Goal: Task Accomplishment & Management: Manage account settings

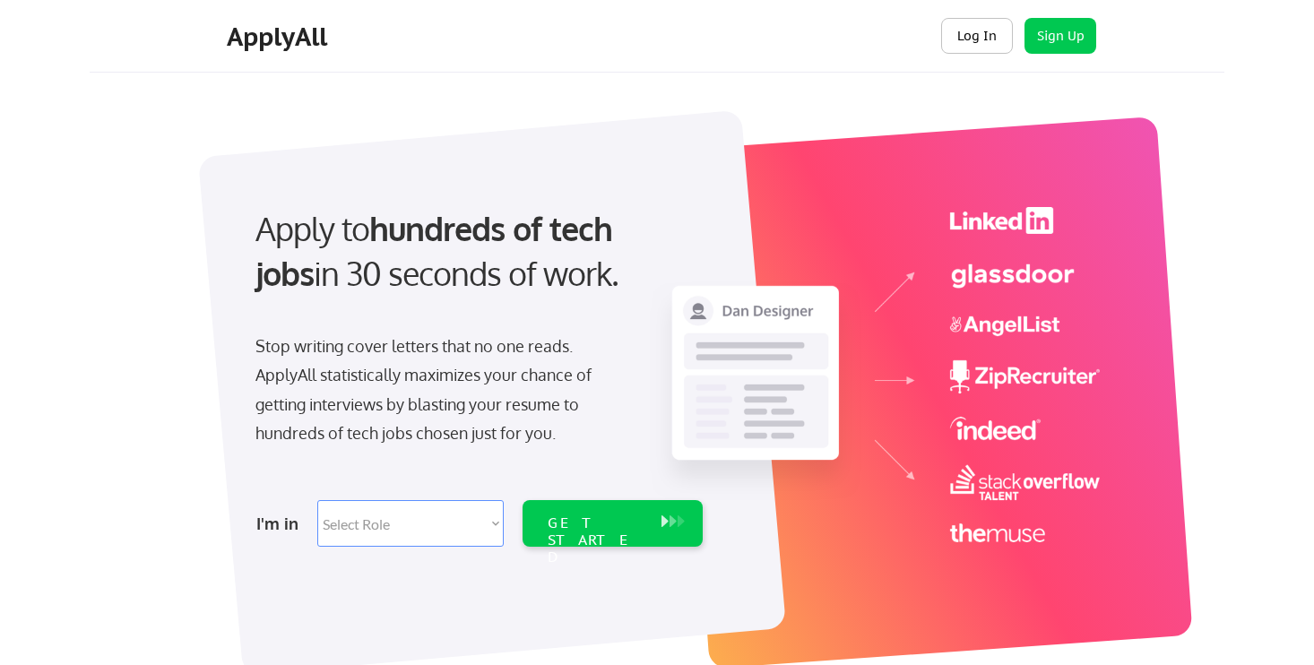
click at [967, 26] on button "Log In" at bounding box center [977, 36] width 72 height 36
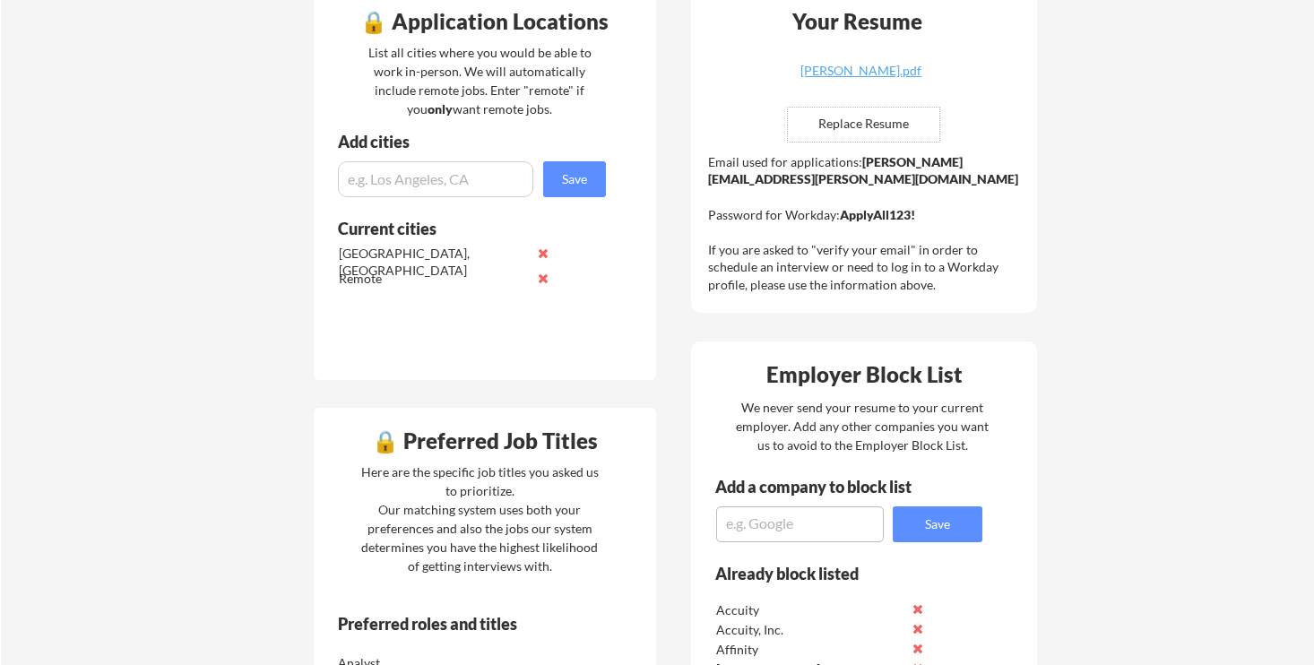
scroll to position [478, 0]
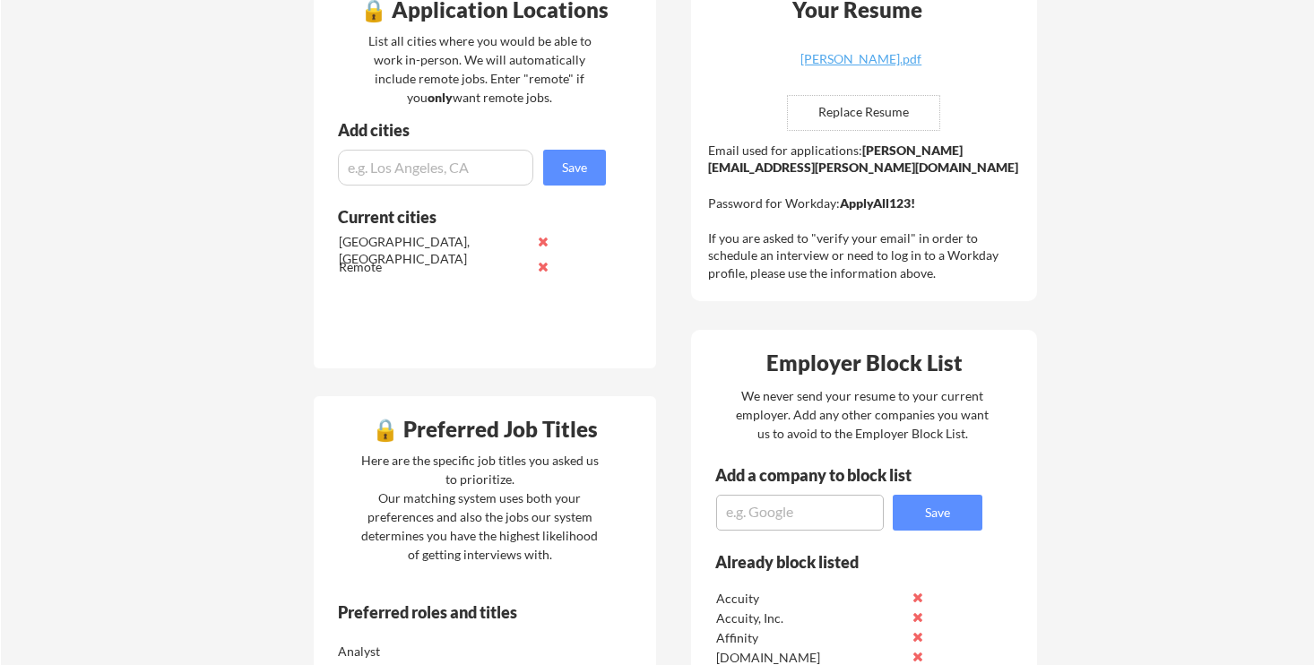
click at [791, 519] on textarea at bounding box center [800, 513] width 168 height 36
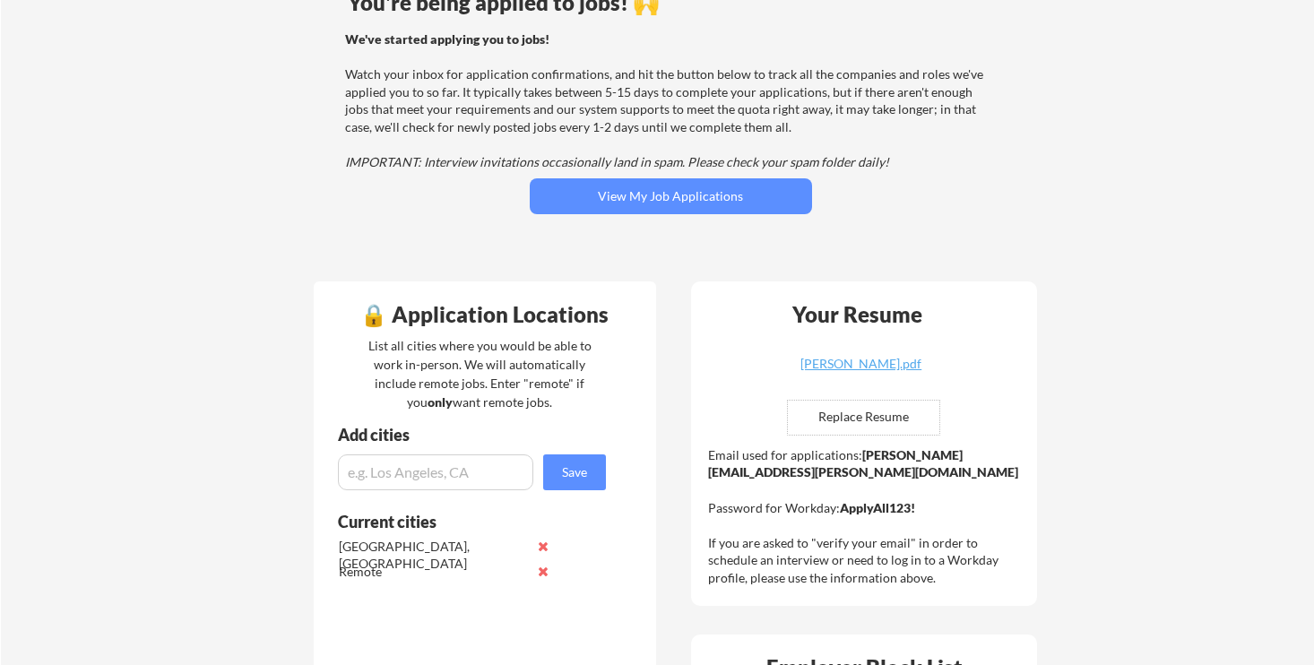
scroll to position [0, 0]
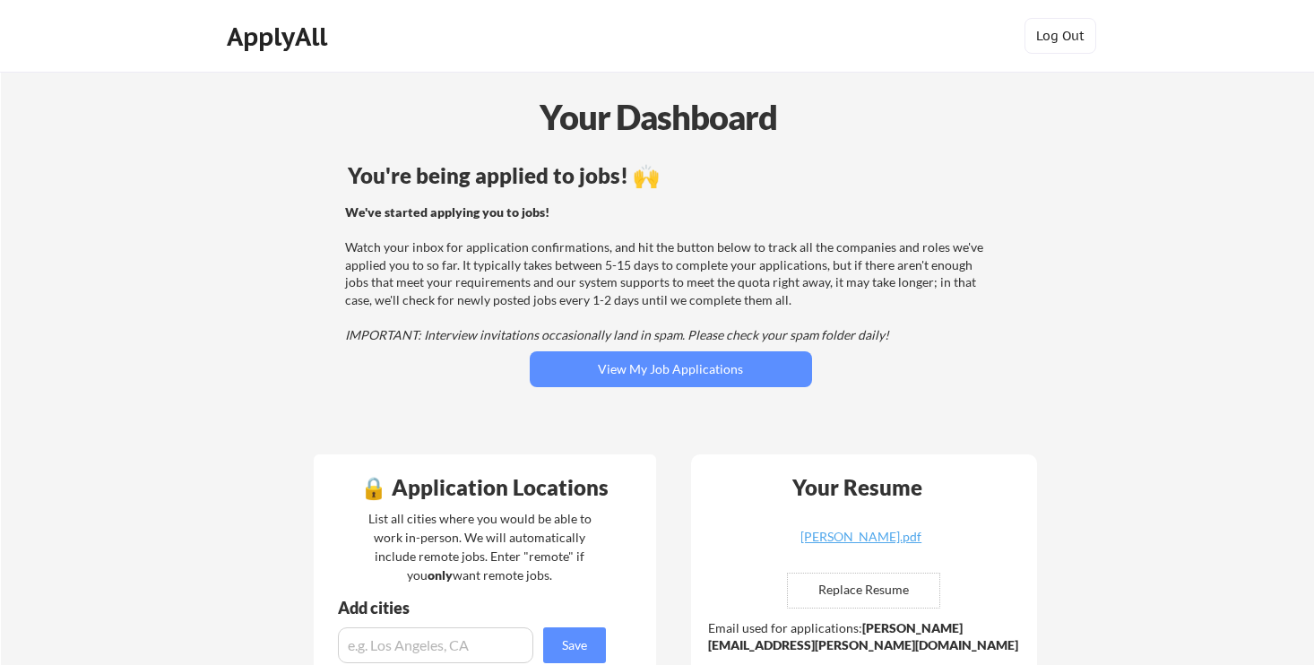
click at [667, 389] on div "You're being applied to jobs! 🙌 We've started applying you to jobs! Watch your …" at bounding box center [670, 299] width 723 height 286
click at [669, 384] on button "View My Job Applications" at bounding box center [671, 369] width 282 height 36
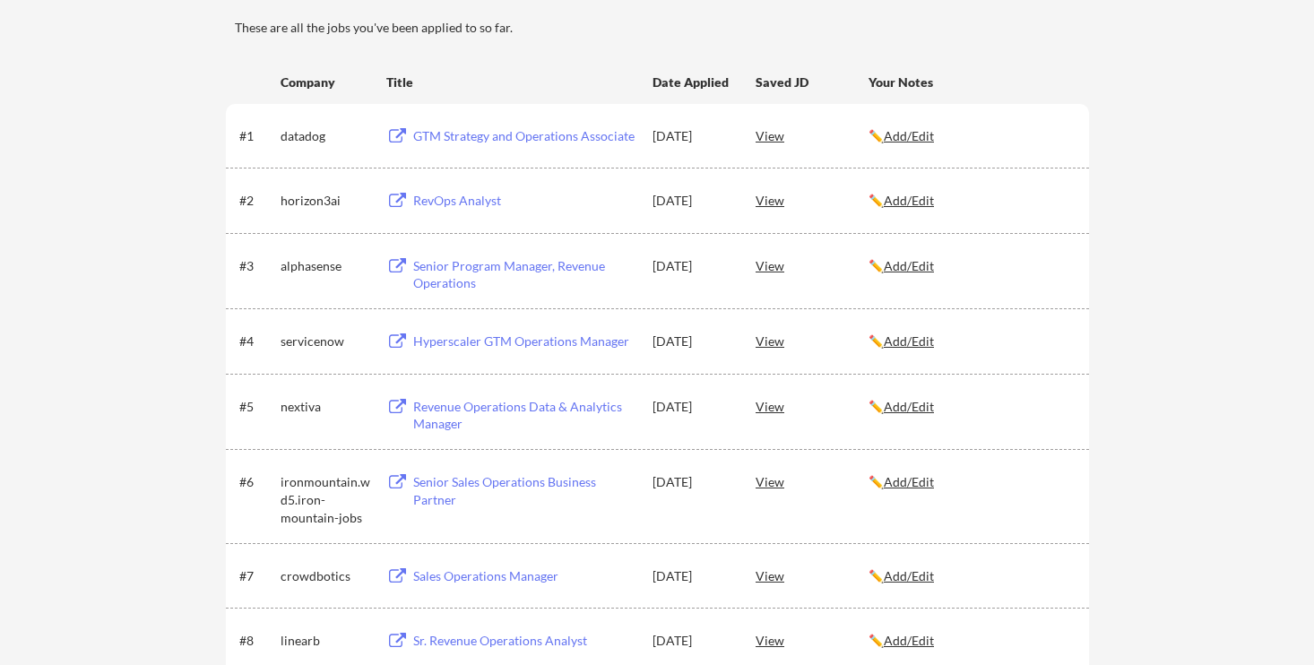
scroll to position [174, 0]
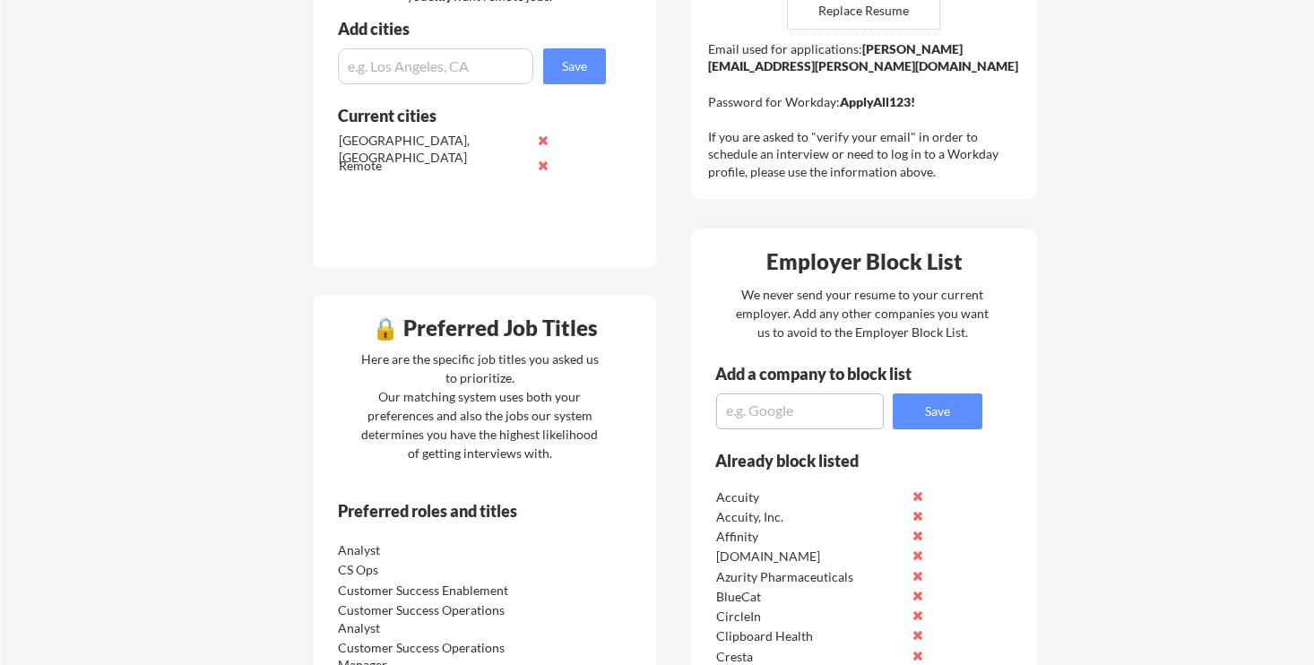
scroll to position [582, 0]
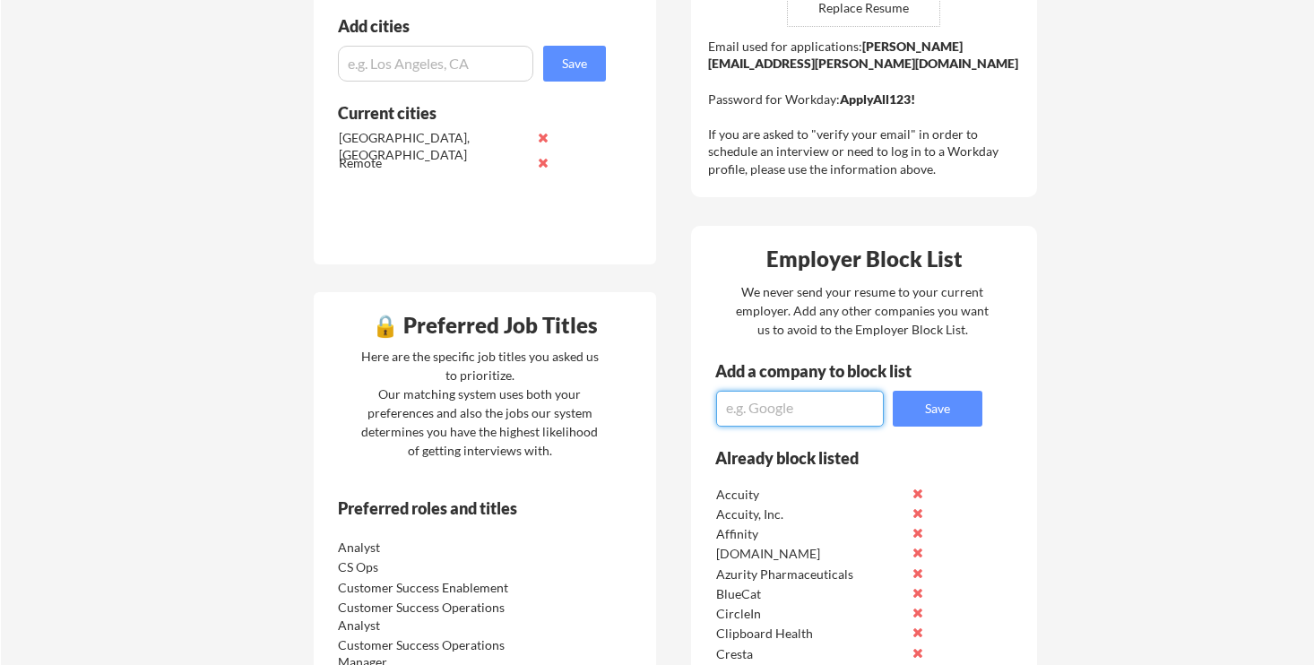
click at [747, 416] on textarea at bounding box center [800, 409] width 168 height 36
paste textarea "AlphaSense"
type textarea "AlphaSense"
click at [928, 408] on button "Save" at bounding box center [938, 409] width 90 height 36
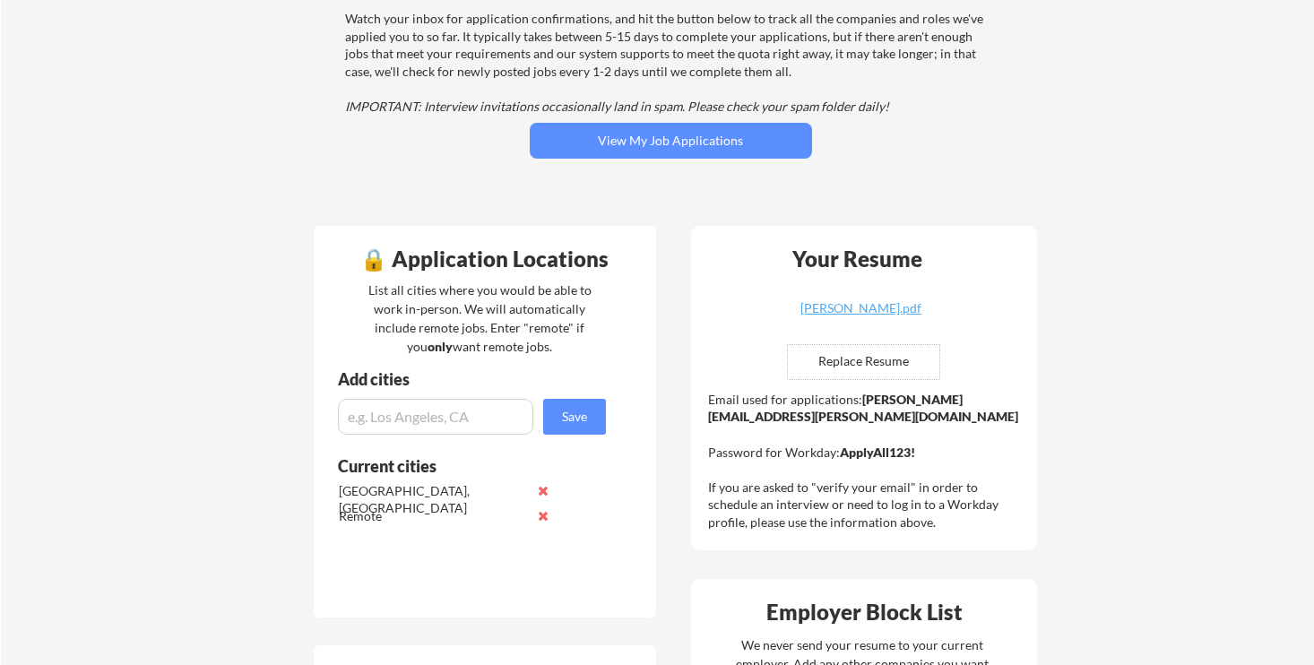
scroll to position [224, 0]
